Goal: Task Accomplishment & Management: Manage account settings

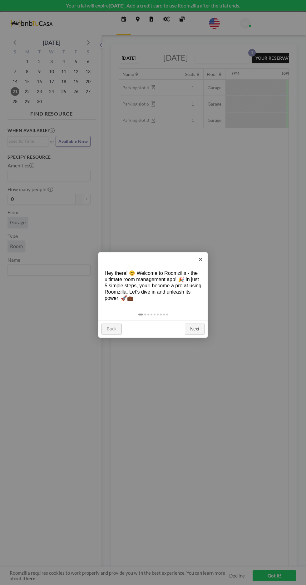
scroll to position [0, 1049]
click at [200, 259] on link "×" at bounding box center [201, 259] width 14 height 14
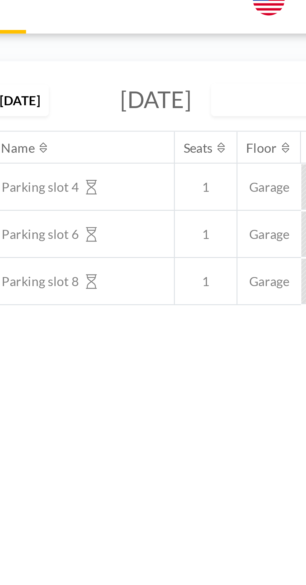
scroll to position [0, 203]
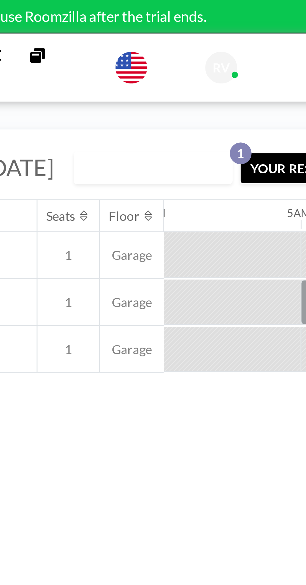
click at [243, 23] on span "RV" at bounding box center [245, 24] width 6 height 6
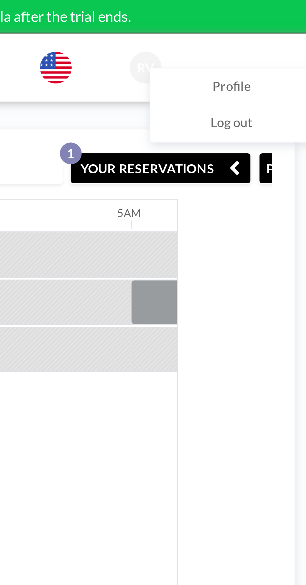
scroll to position [0, 0]
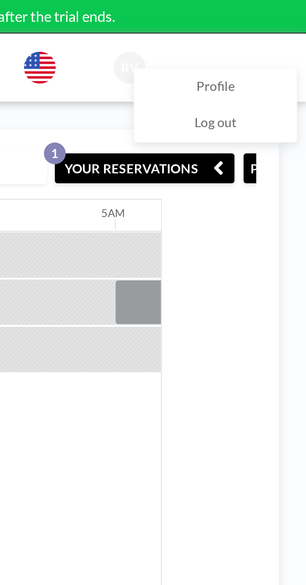
click at [275, 29] on span "Profile" at bounding box center [274, 30] width 13 height 6
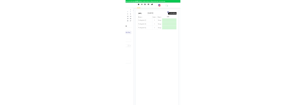
scroll to position [0, 669]
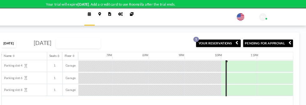
click at [283, 37] on button "PENDING FOR APPROVAL" at bounding box center [276, 34] width 40 height 7
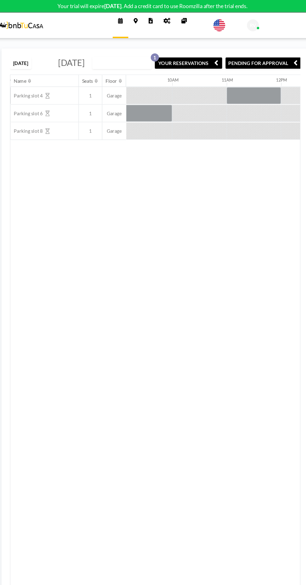
scroll to position [0, 458]
click at [211, 63] on button "YOUR RESERVATIONS 1" at bounding box center [186, 57] width 62 height 11
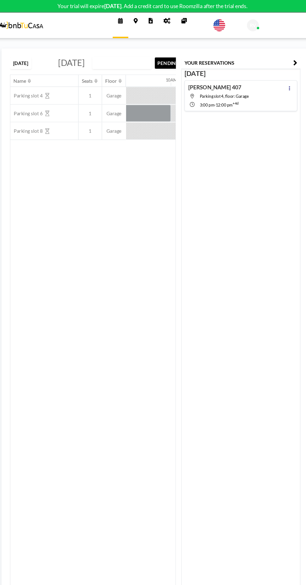
click at [284, 57] on icon "button" at bounding box center [284, 57] width 4 height 7
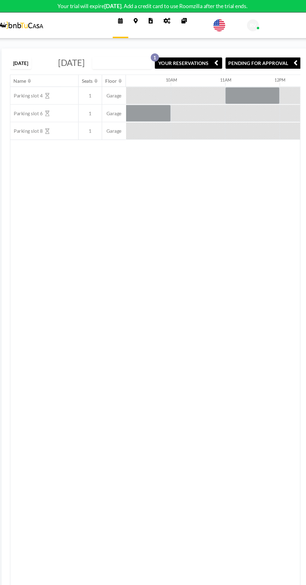
click at [270, 63] on button "PENDING FOR APPROVAL" at bounding box center [255, 57] width 70 height 11
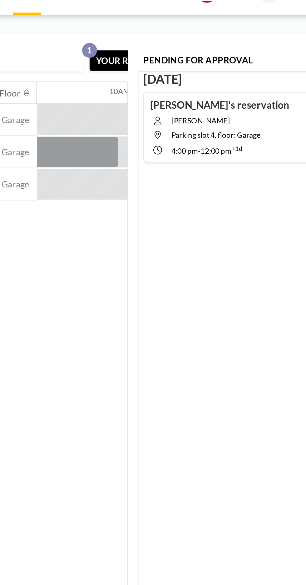
click at [225, 82] on h4 "[PERSON_NAME]'s reservation" at bounding box center [221, 80] width 70 height 6
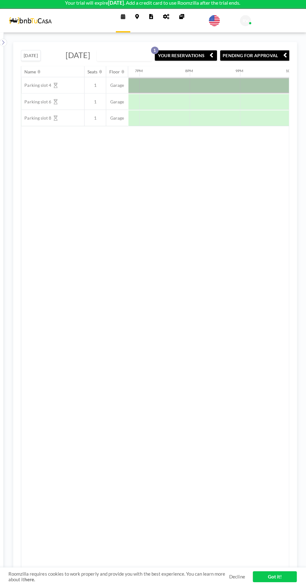
scroll to position [0, 0]
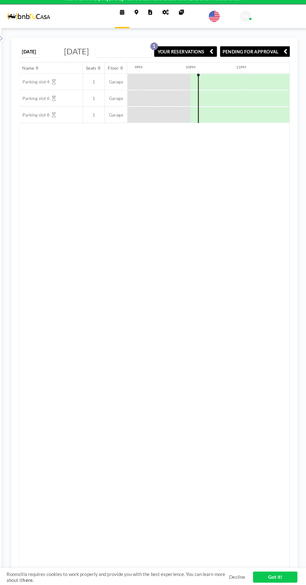
scroll to position [0, 1039]
click at [276, 63] on button "PENDING FOR APPROVAL" at bounding box center [255, 57] width 70 height 11
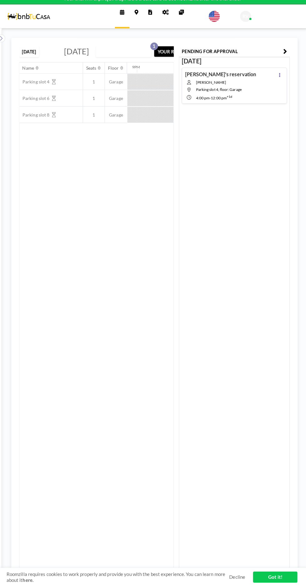
click at [251, 91] on div "[PERSON_NAME]'s reservation [PERSON_NAME][GEOGRAPHIC_DATA] slot 4, floor: Garag…" at bounding box center [234, 92] width 104 height 36
click at [281, 79] on button at bounding box center [278, 80] width 7 height 7
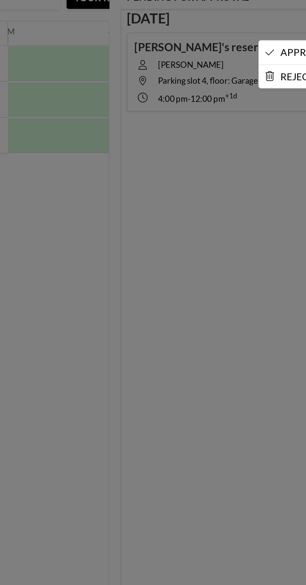
click at [255, 94] on li "REJECT" at bounding box center [258, 93] width 33 height 11
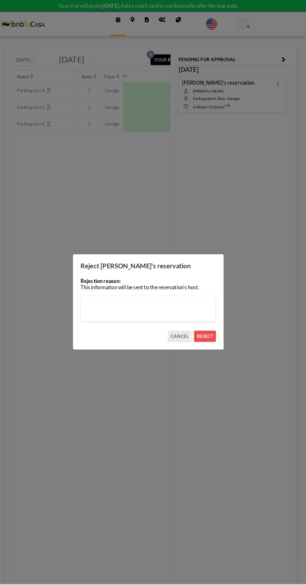
scroll to position [0, 0]
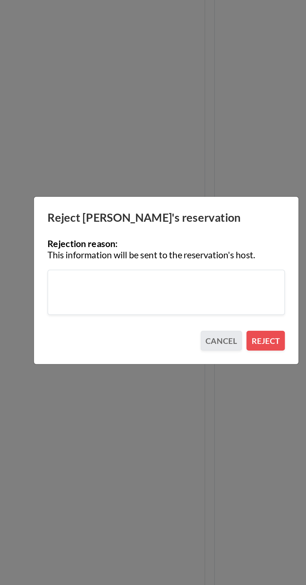
click at [122, 293] on textarea at bounding box center [152, 299] width 131 height 25
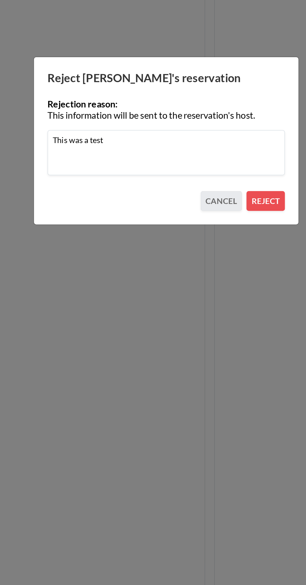
type textarea "This was a test"
click at [213, 327] on button "REJECT" at bounding box center [207, 325] width 21 height 11
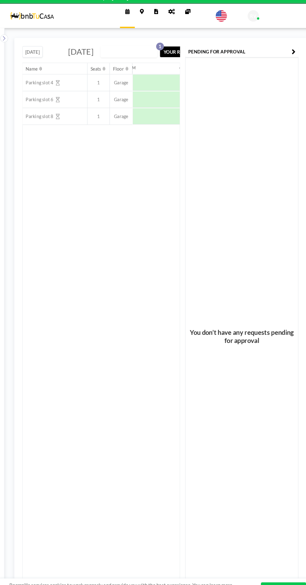
scroll to position [0, 742]
